Goal: Task Accomplishment & Management: Complete application form

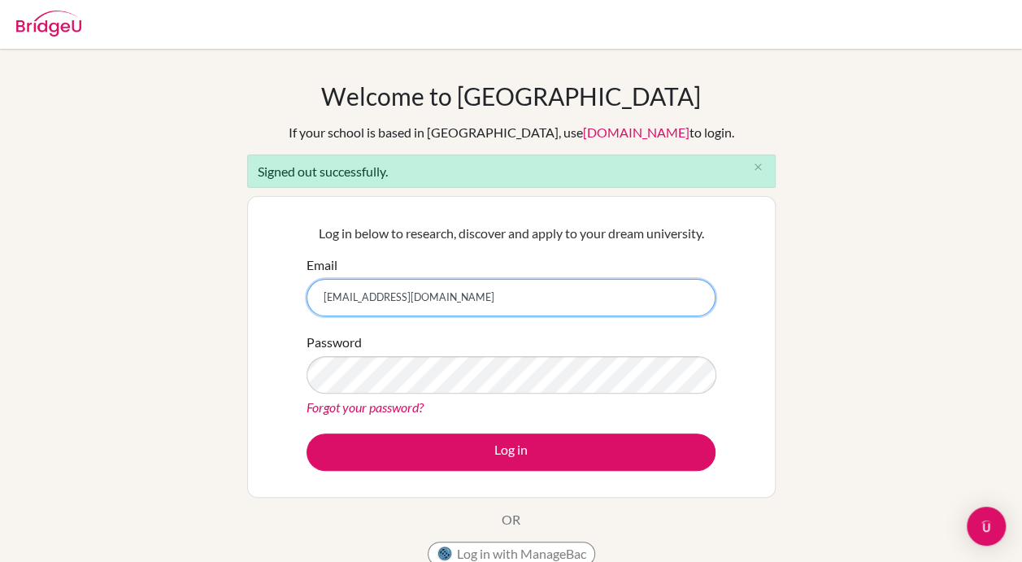
click at [405, 298] on input "[EMAIL_ADDRESS][DOMAIN_NAME]" at bounding box center [510, 297] width 409 height 37
type input "[EMAIL_ADDRESS][DOMAIN_NAME]"
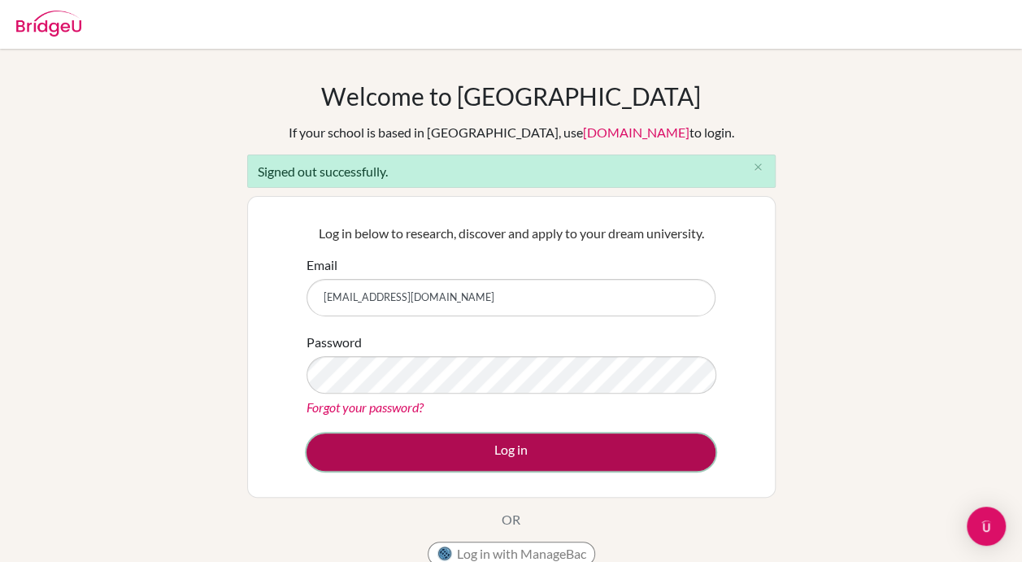
click at [506, 445] on button "Log in" at bounding box center [510, 451] width 409 height 37
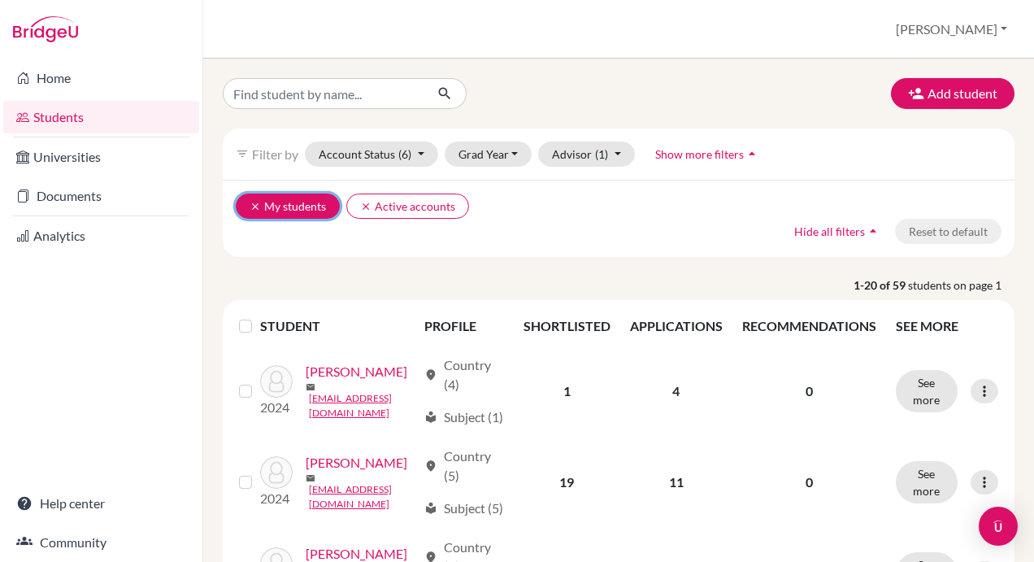
click at [250, 202] on icon "clear" at bounding box center [255, 206] width 11 height 11
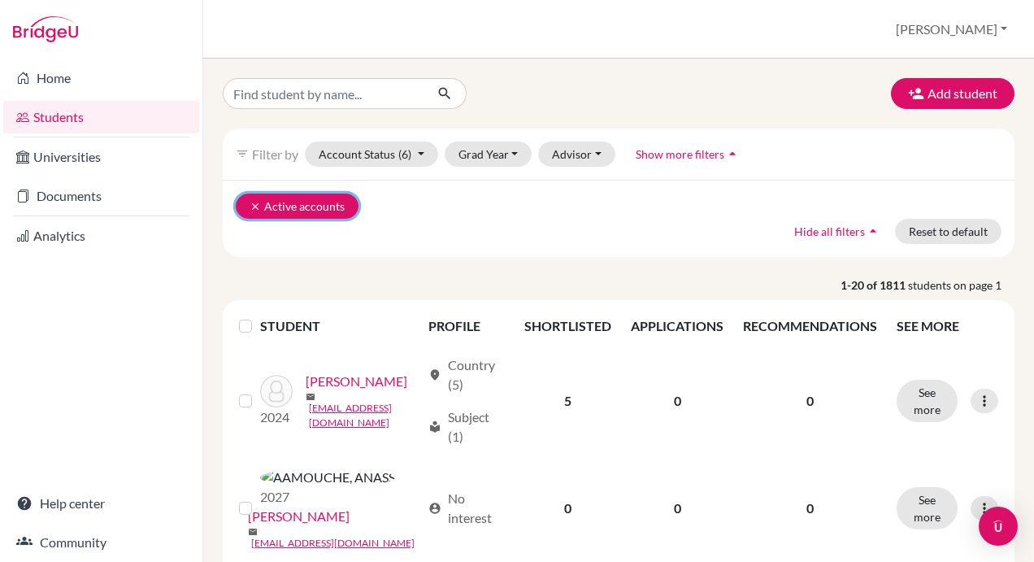
click at [252, 201] on icon "clear" at bounding box center [255, 206] width 11 height 11
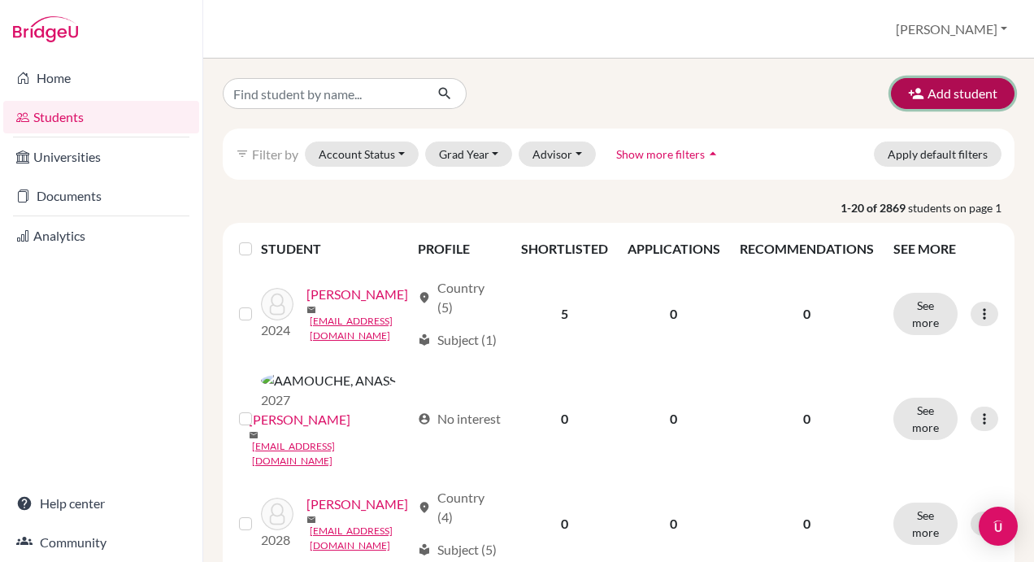
click at [928, 89] on button "Add student" at bounding box center [953, 93] width 124 height 31
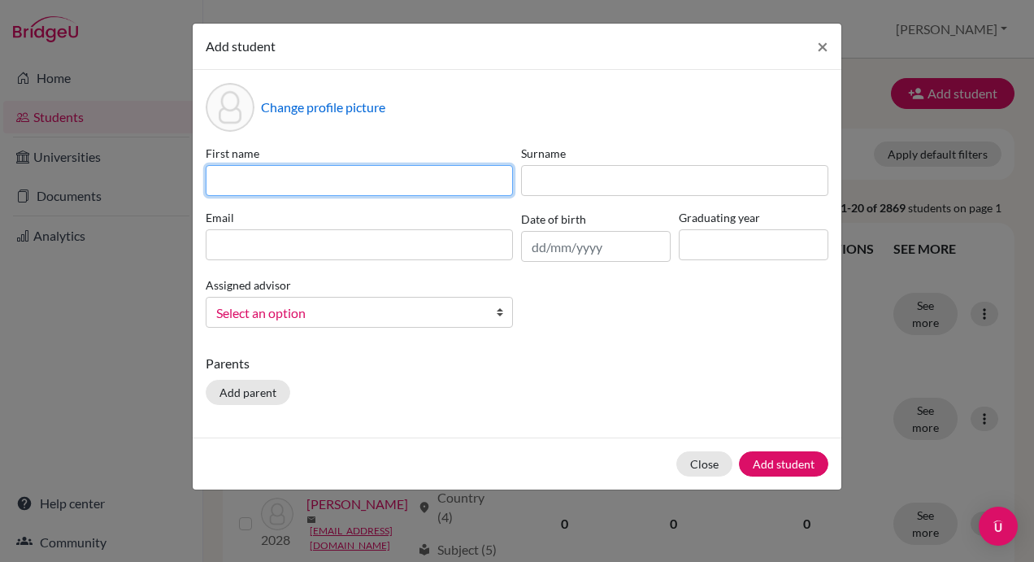
click at [322, 180] on input at bounding box center [359, 180] width 307 height 31
paste input "Panagiotou, Eleftherios"
type input "Panagiotou, Eleftherios"
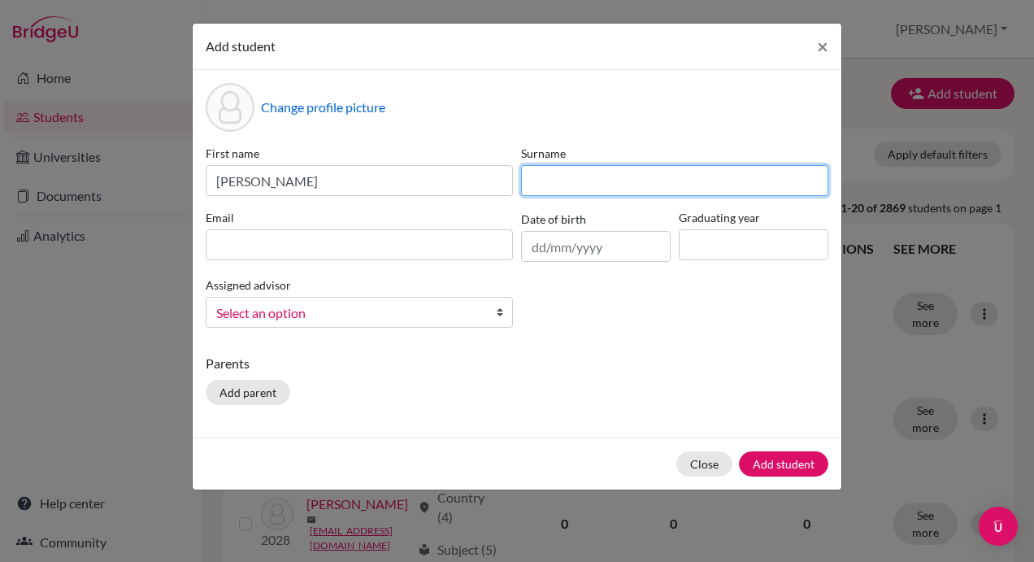
click at [574, 180] on input at bounding box center [674, 180] width 307 height 31
paste input "Panagiotou, Eleftherios"
click at [618, 181] on input "Panagiotou, Eleftherios" at bounding box center [674, 180] width 307 height 31
type input "Panagiotou"
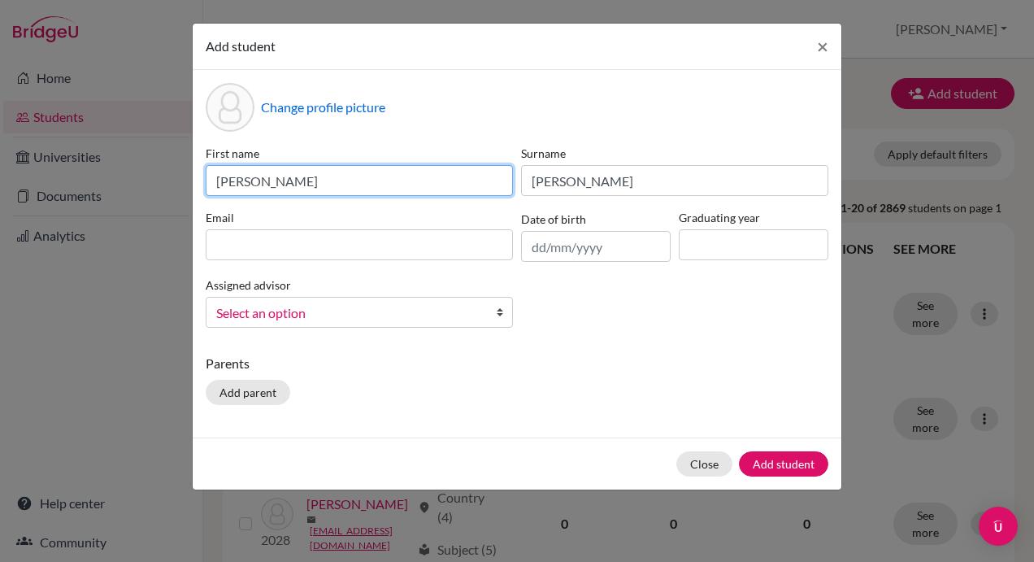
click at [286, 177] on input "Panagiotou, Eleftherios" at bounding box center [359, 180] width 307 height 31
type input "Eleftherios"
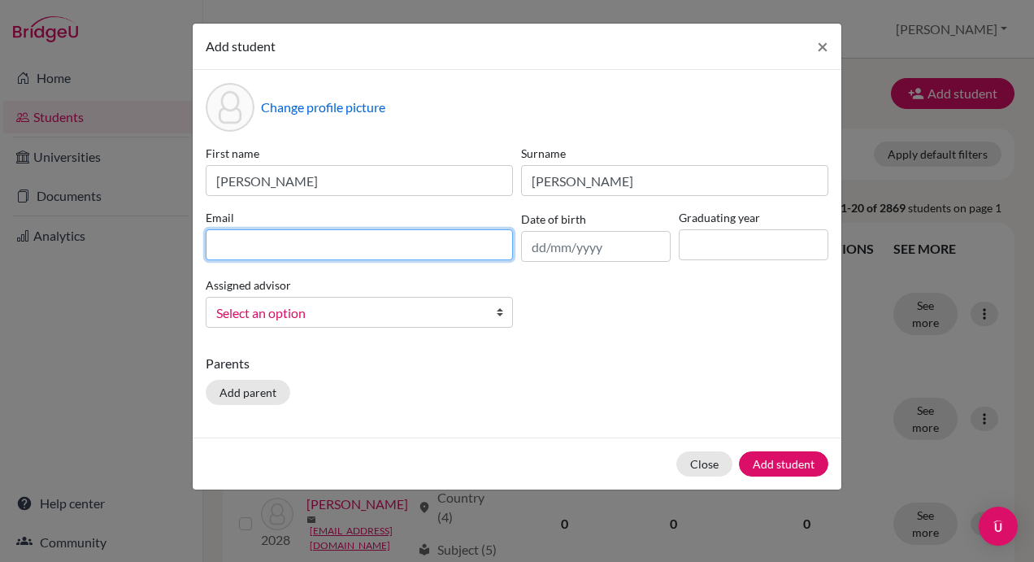
click at [282, 247] on input at bounding box center [359, 244] width 307 height 31
paste input "DIA250211@diaestudents.com"
type input "DIA250211@diaestudents.com"
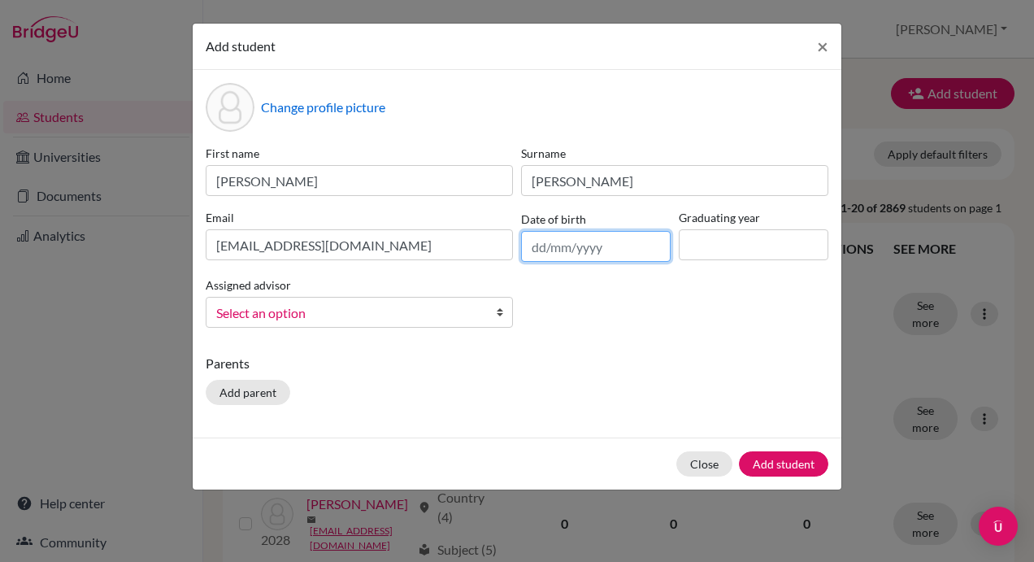
click at [624, 252] on input "text" at bounding box center [596, 246] width 150 height 31
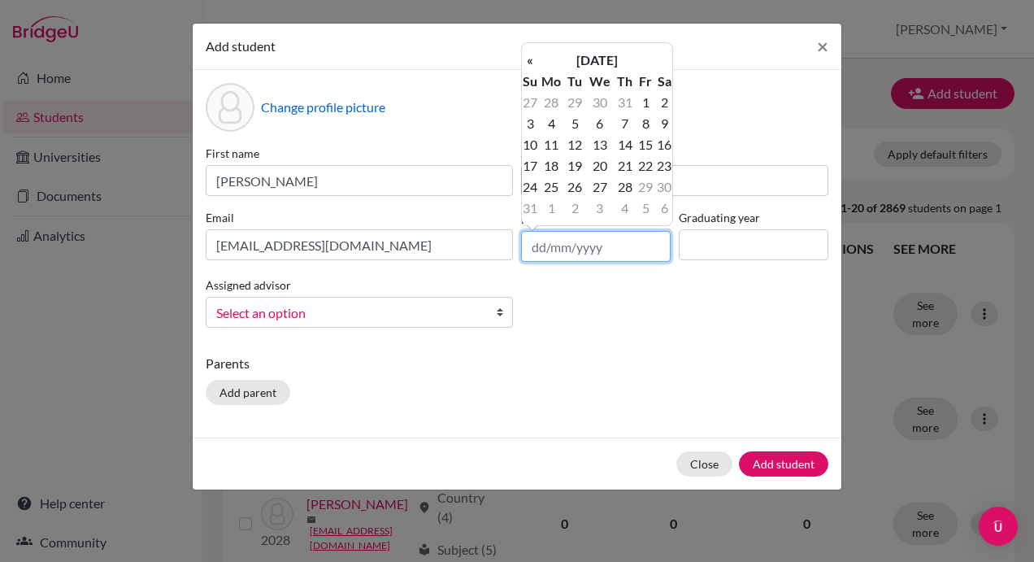
paste input "05/08/2009"
type input "05/08/2009"
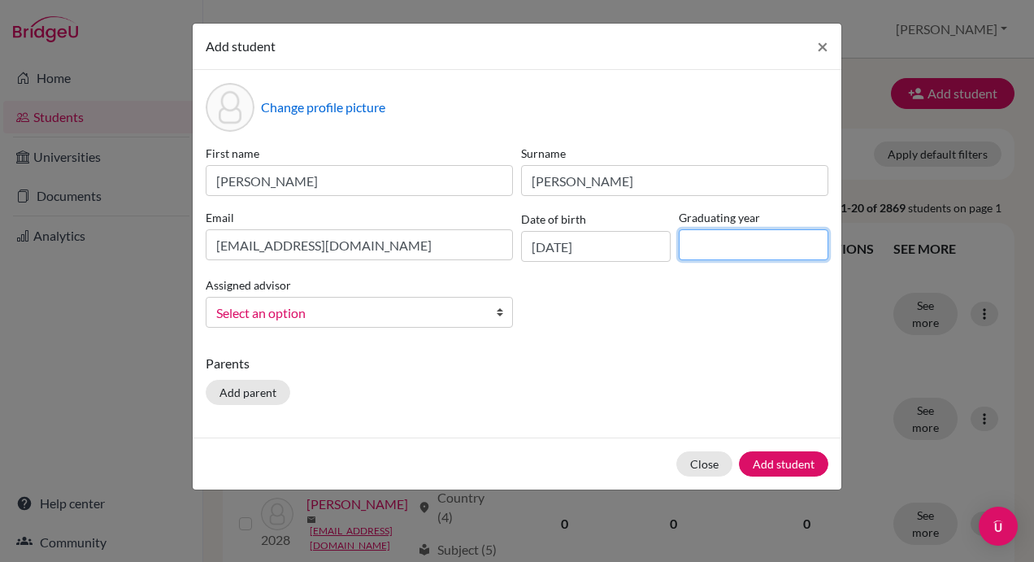
click at [732, 246] on input at bounding box center [754, 244] width 150 height 31
type input "2027"
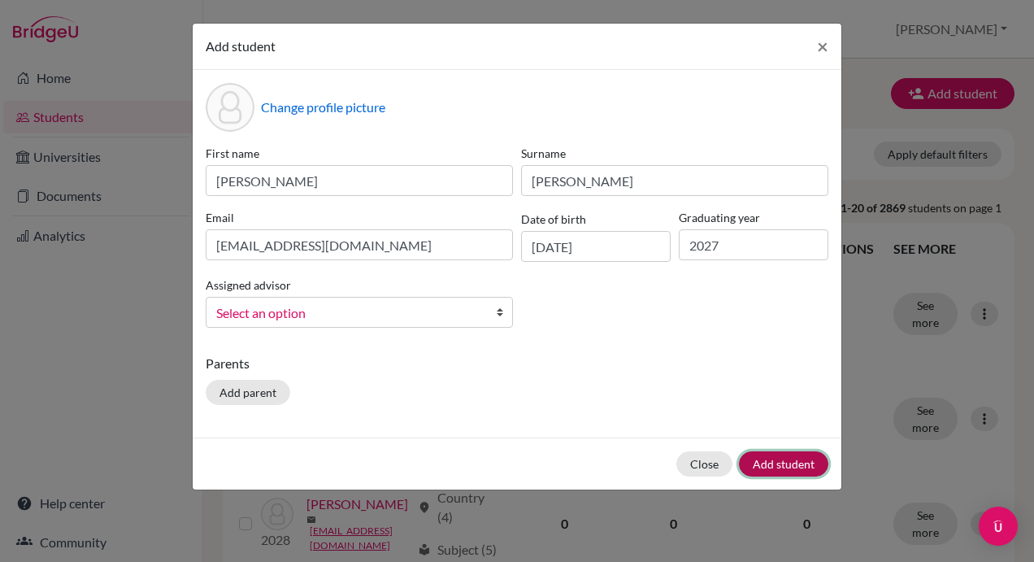
click at [774, 460] on button "Add student" at bounding box center [783, 463] width 89 height 25
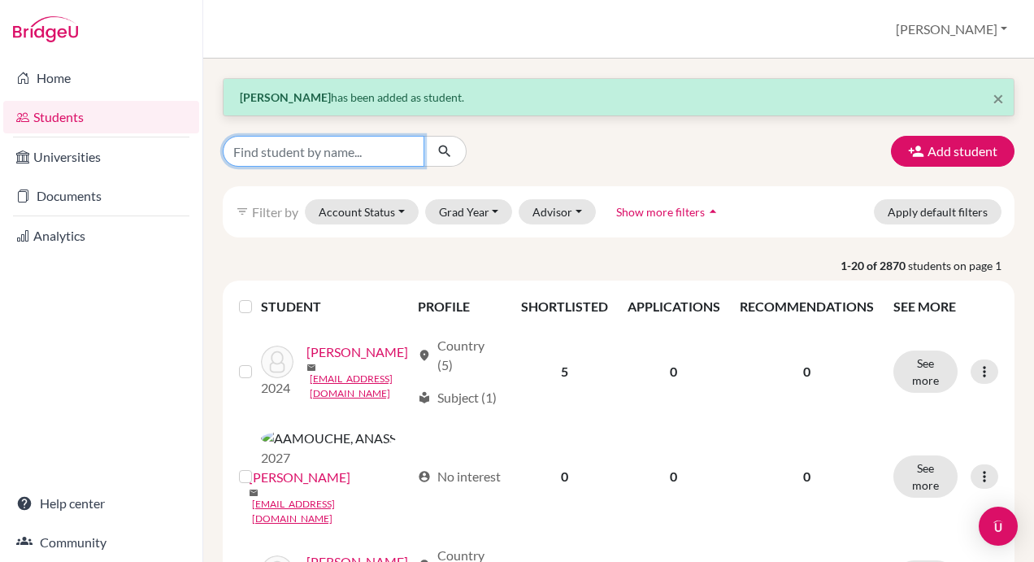
click at [341, 151] on input "Find student by name..." at bounding box center [324, 151] width 202 height 31
type input "w"
type input "elefth"
click button "submit" at bounding box center [445, 151] width 43 height 31
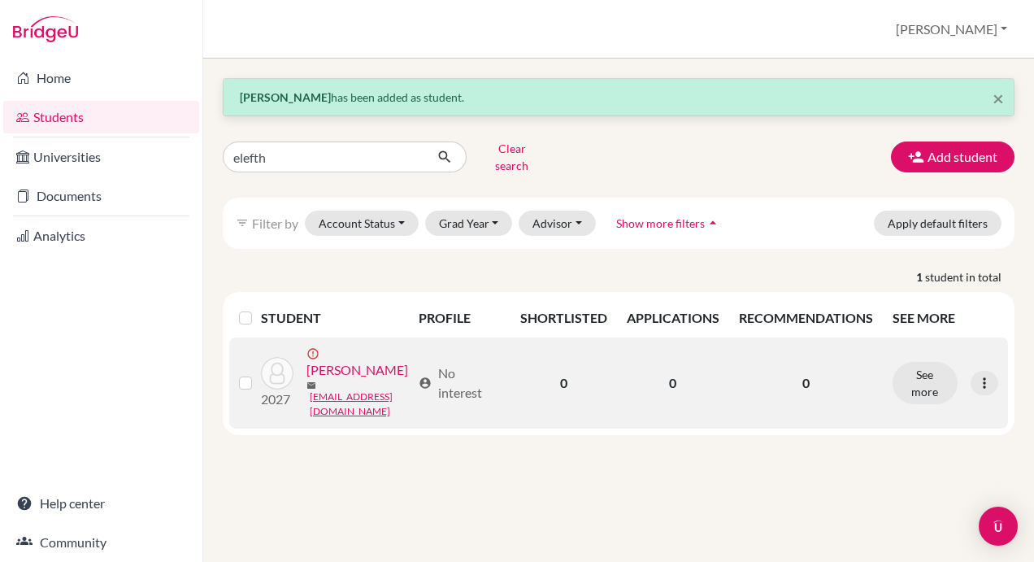
click at [259, 373] on label at bounding box center [259, 373] width 0 height 0
click at [0, 0] on input "checkbox" at bounding box center [0, 0] width 0 height 0
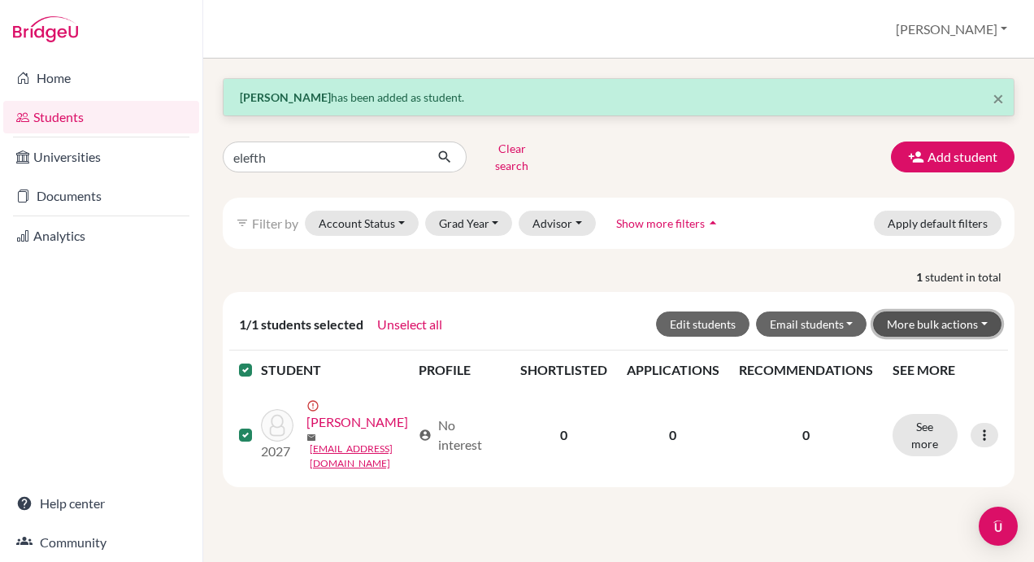
click at [962, 312] on button "More bulk actions" at bounding box center [937, 323] width 128 height 25
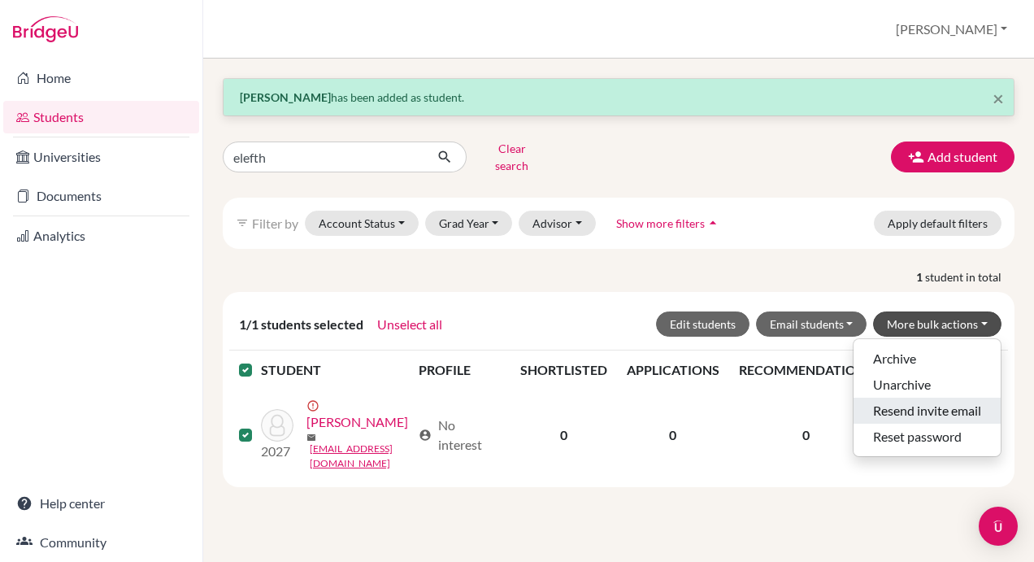
click at [946, 398] on button "Resend invite email" at bounding box center [927, 411] width 147 height 26
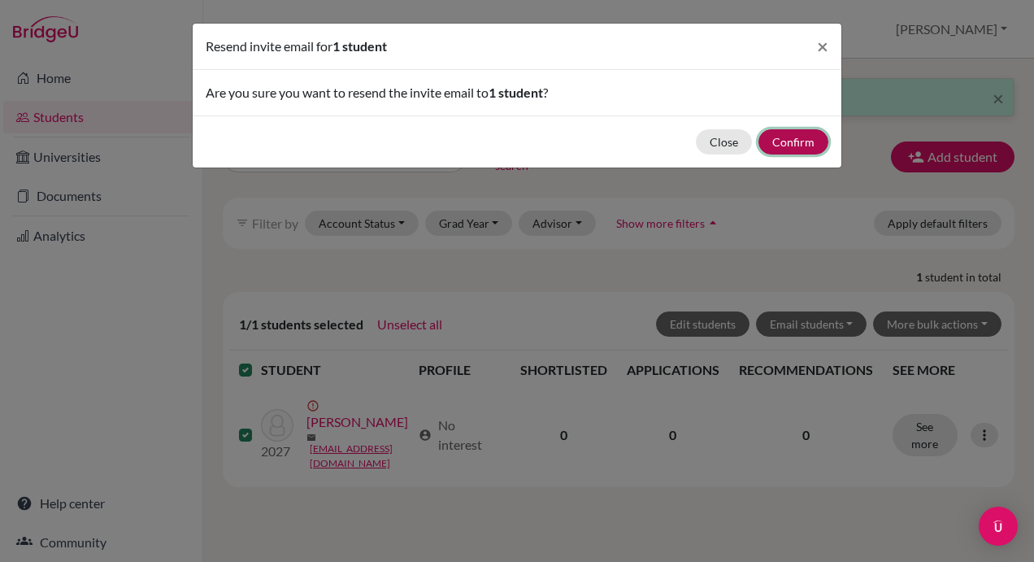
click at [793, 140] on button "Confirm" at bounding box center [793, 141] width 70 height 25
